Goal: Information Seeking & Learning: Learn about a topic

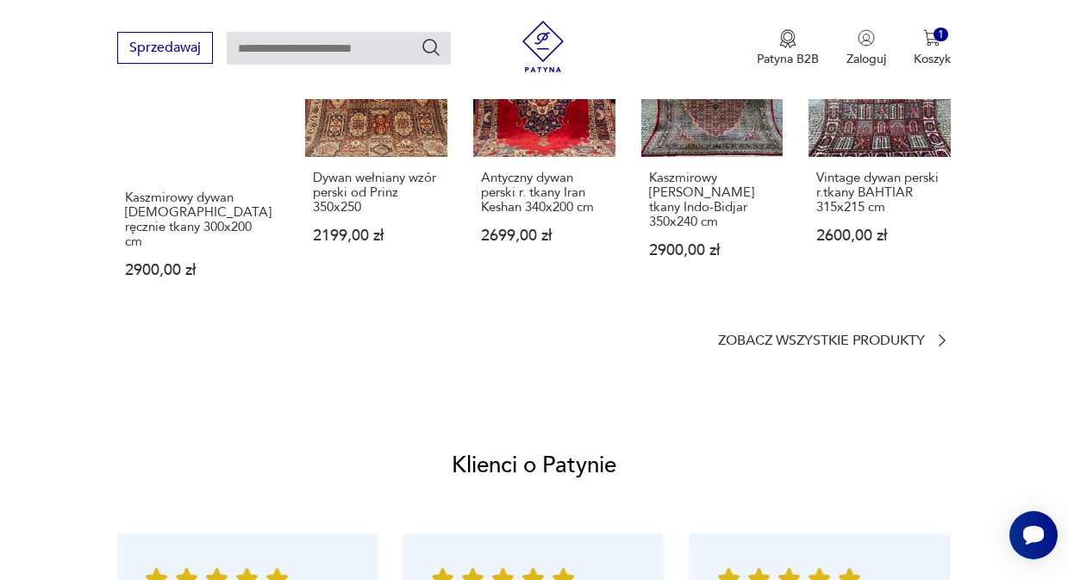
scroll to position [1414, 0]
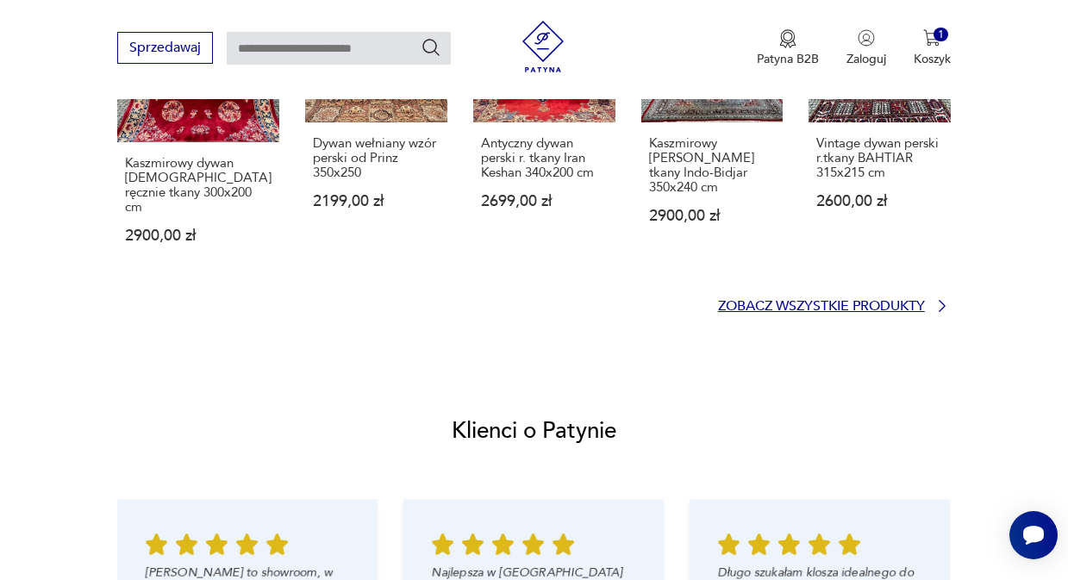
click at [850, 301] on p "Zobacz wszystkie produkty" at bounding box center [821, 306] width 207 height 11
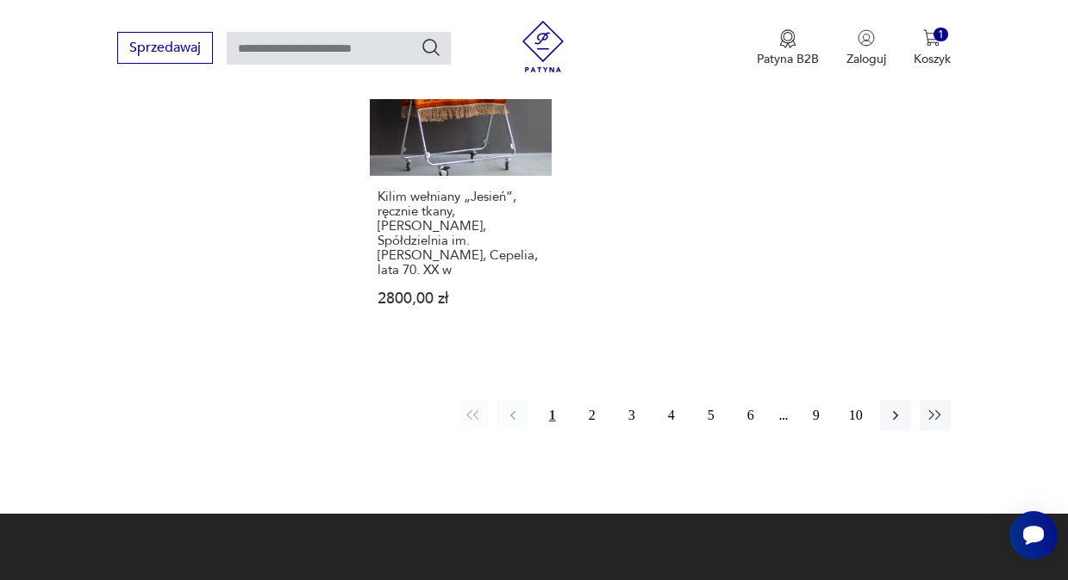
scroll to position [2232, 0]
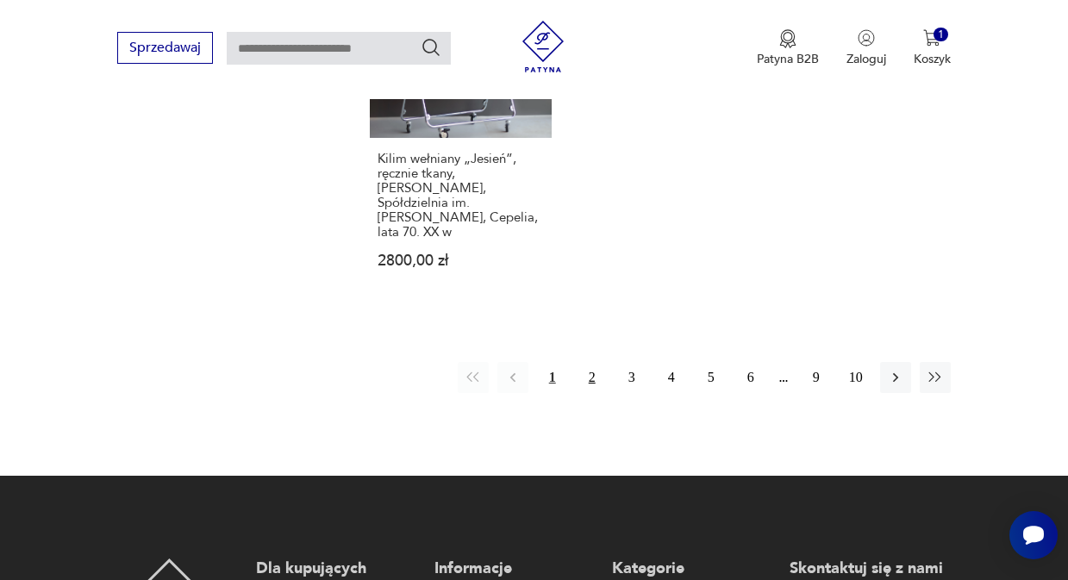
click at [590, 362] on button "2" at bounding box center [592, 377] width 31 height 31
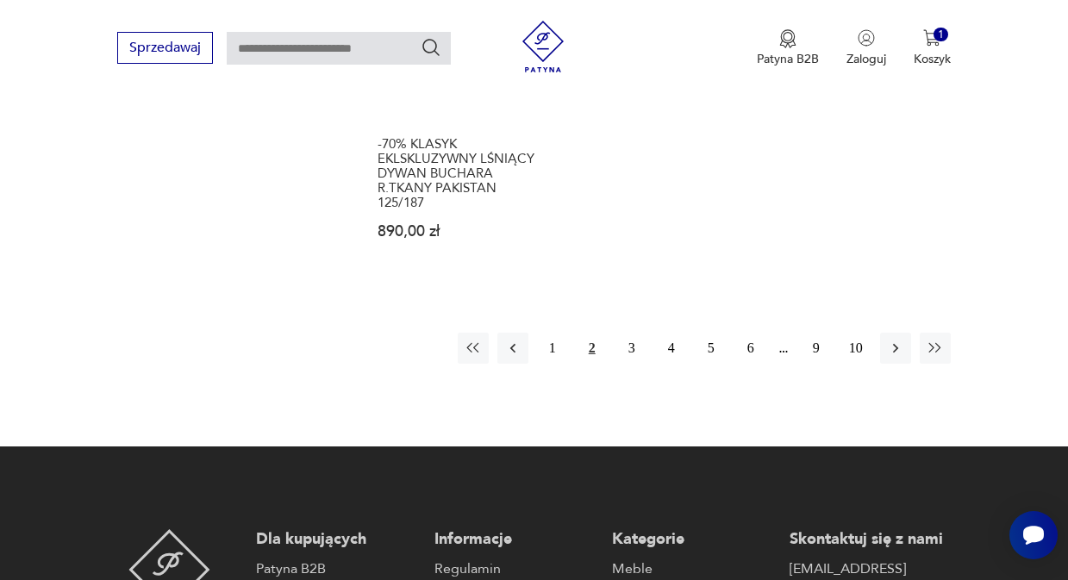
scroll to position [2292, 0]
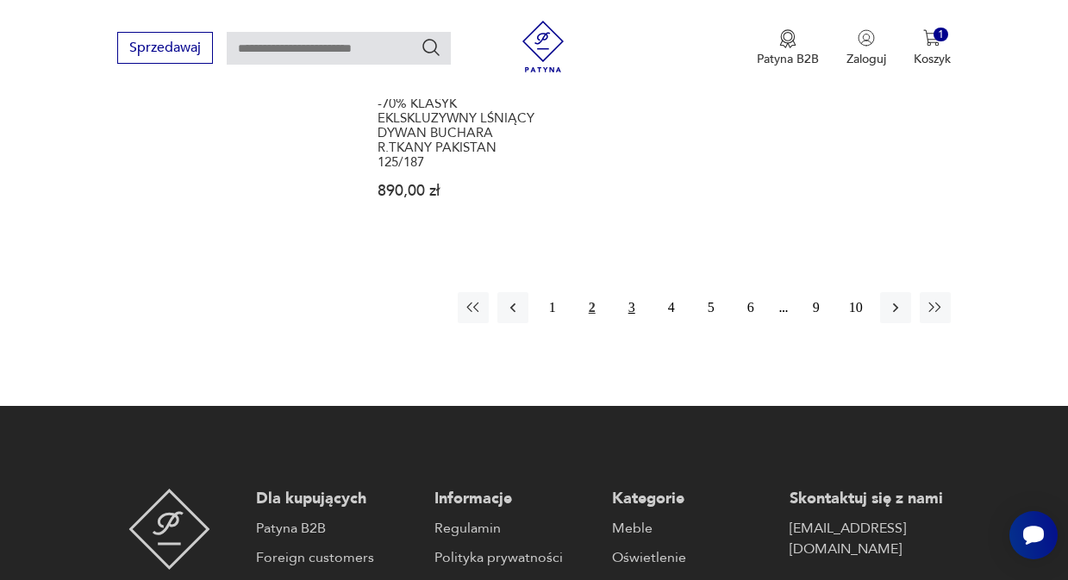
click at [631, 294] on button "3" at bounding box center [631, 307] width 31 height 31
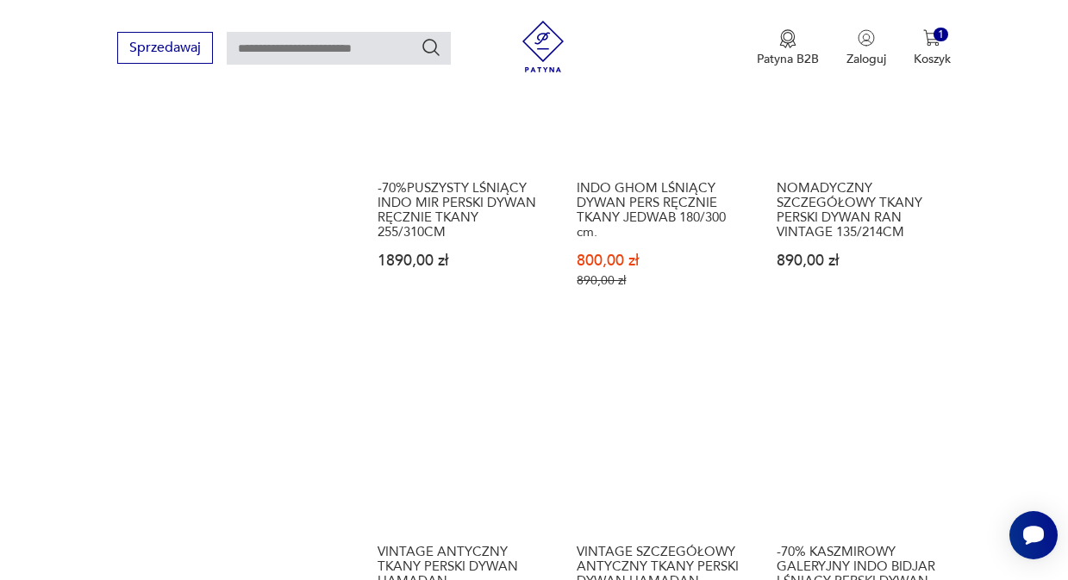
scroll to position [1568, 0]
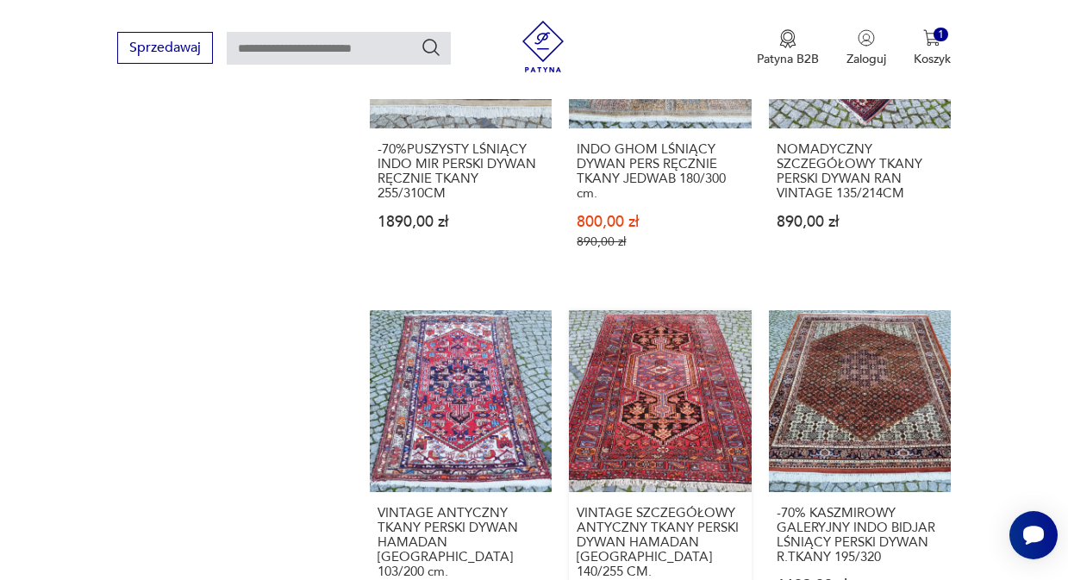
click at [659, 368] on link "VINTAGE SZCZEGÓŁOWY ANTYCZNY TKANY PERSKI DYWAN HAMADAN IRAN 140/255 CM. 1100,0…" at bounding box center [660, 475] width 182 height 331
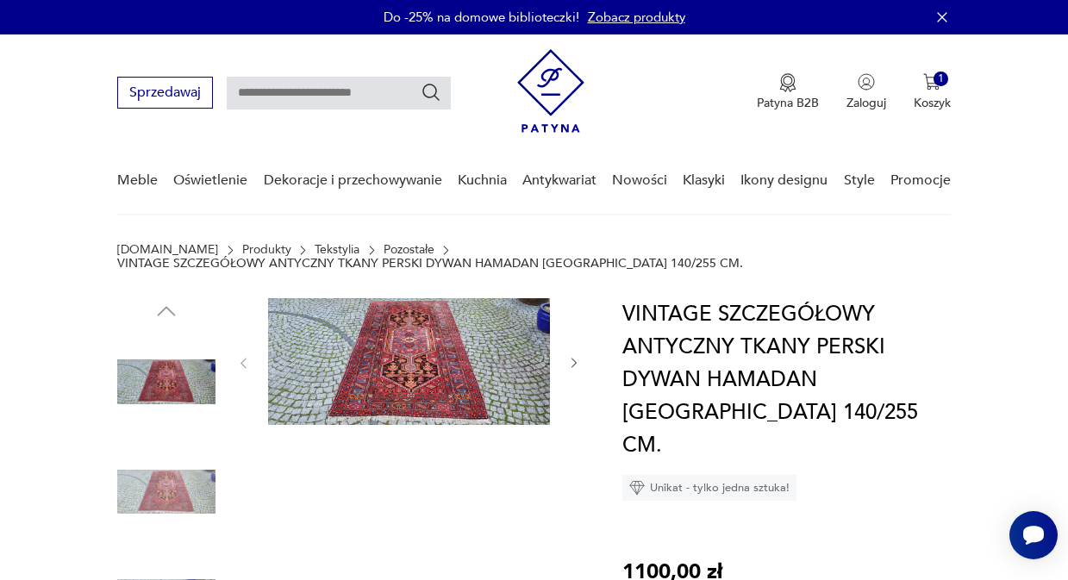
click at [416, 355] on img at bounding box center [409, 361] width 282 height 127
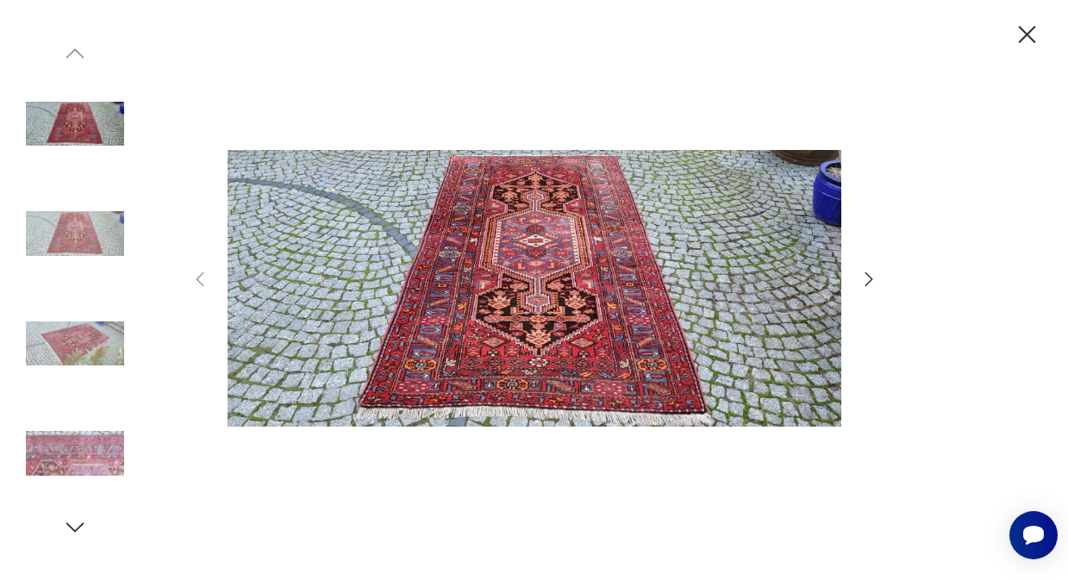
click at [542, 288] on img at bounding box center [535, 288] width 614 height 464
click at [869, 277] on icon "button" at bounding box center [869, 279] width 8 height 14
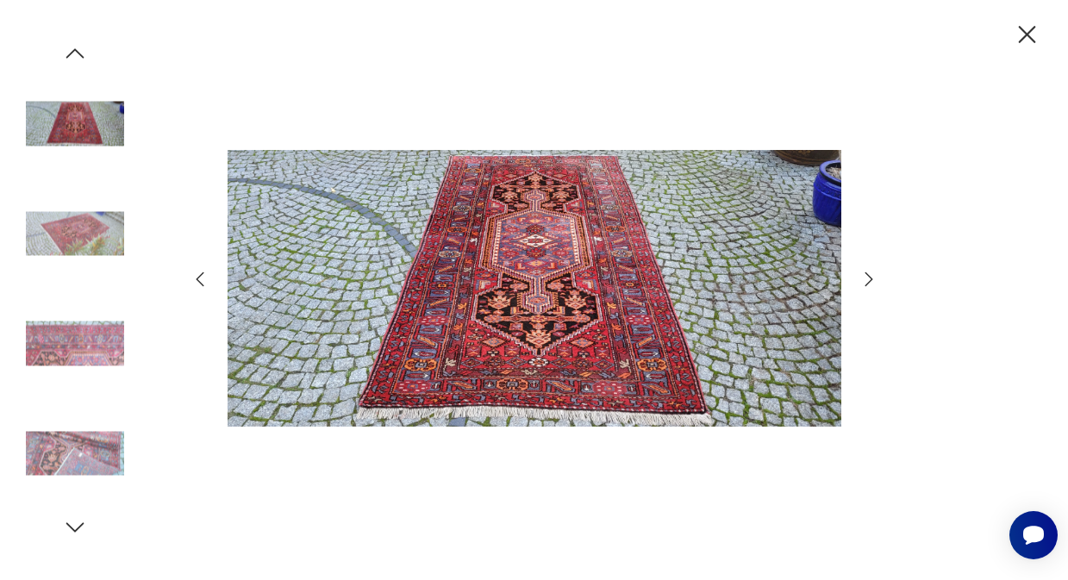
click at [869, 277] on icon "button" at bounding box center [869, 279] width 8 height 14
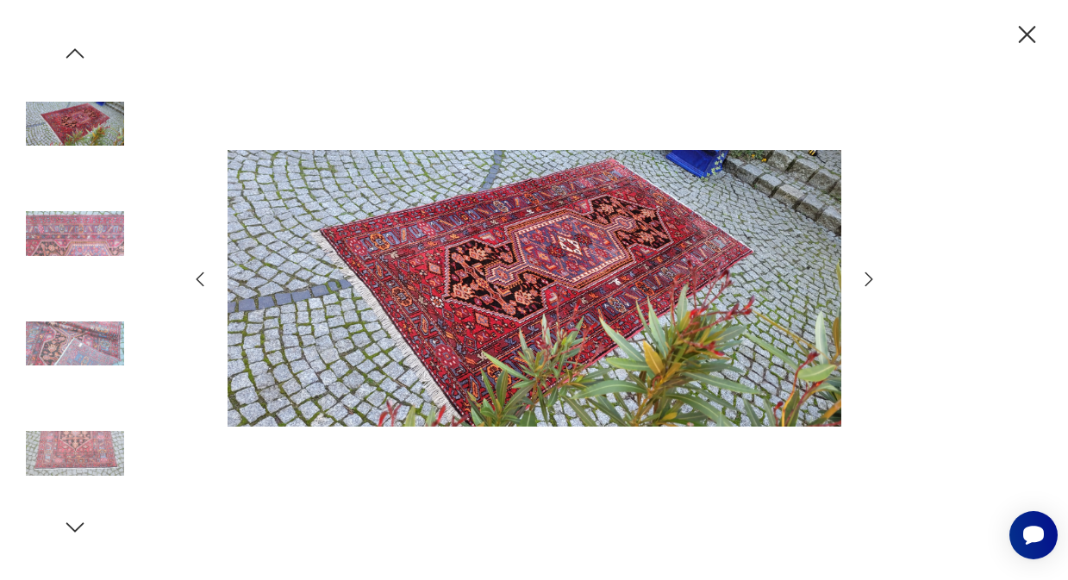
click at [869, 277] on icon "button" at bounding box center [869, 279] width 8 height 14
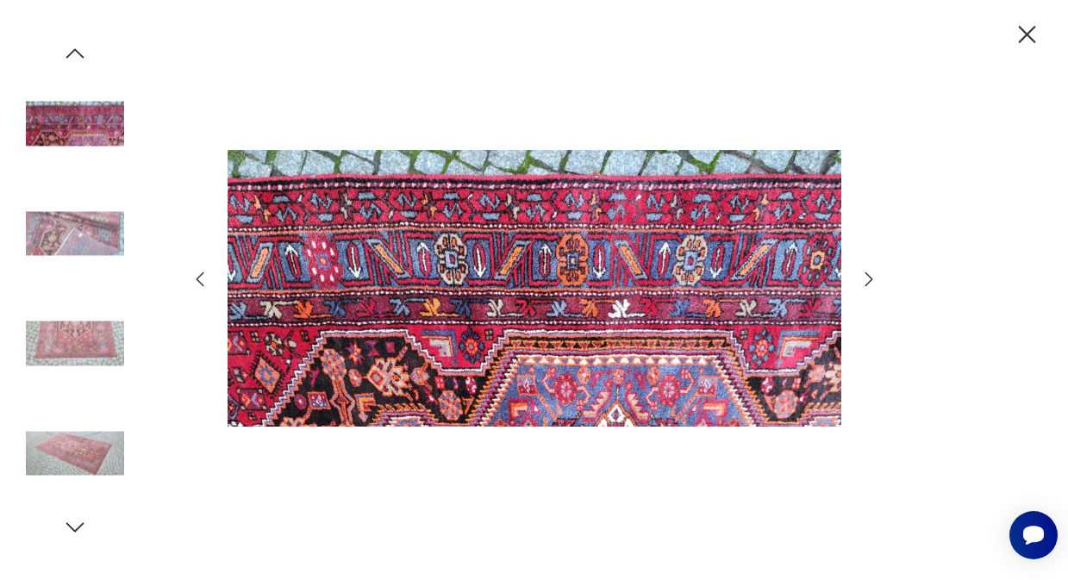
click at [869, 277] on icon "button" at bounding box center [869, 279] width 8 height 14
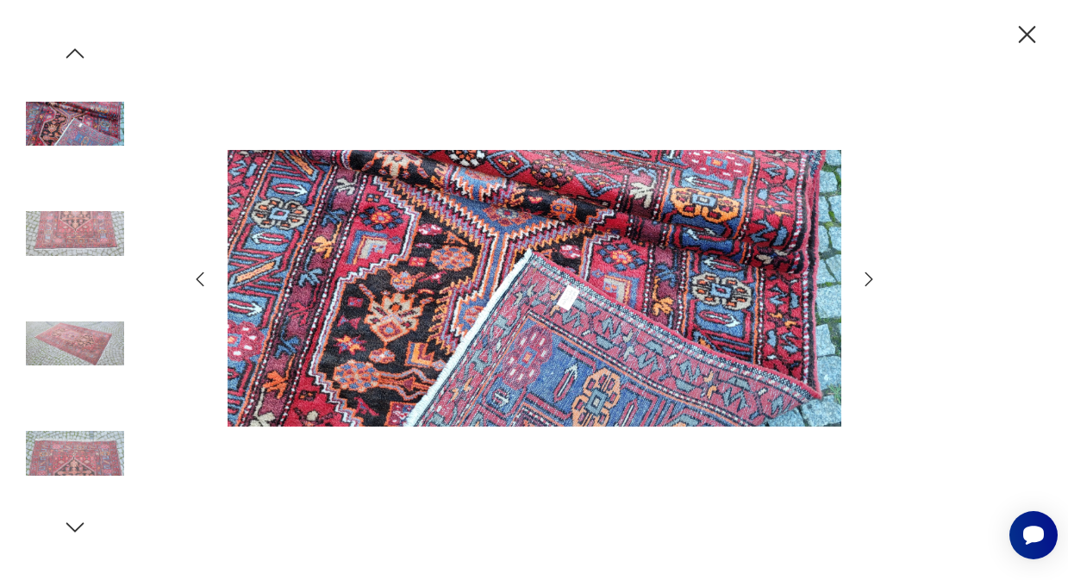
click at [869, 277] on icon "button" at bounding box center [869, 279] width 8 height 14
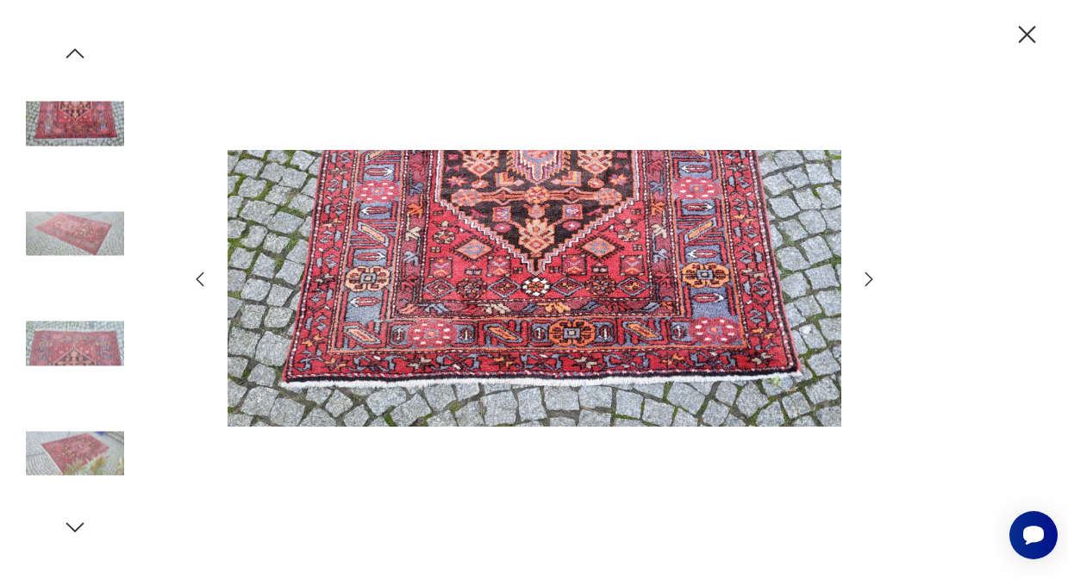
click at [869, 278] on icon "button" at bounding box center [869, 279] width 8 height 14
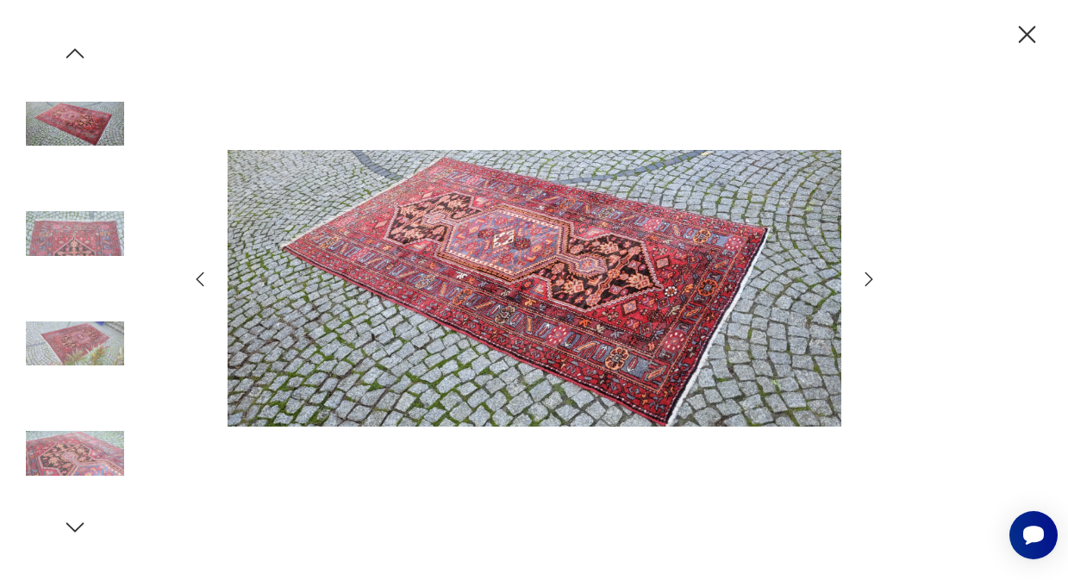
click at [869, 278] on icon "button" at bounding box center [869, 279] width 8 height 14
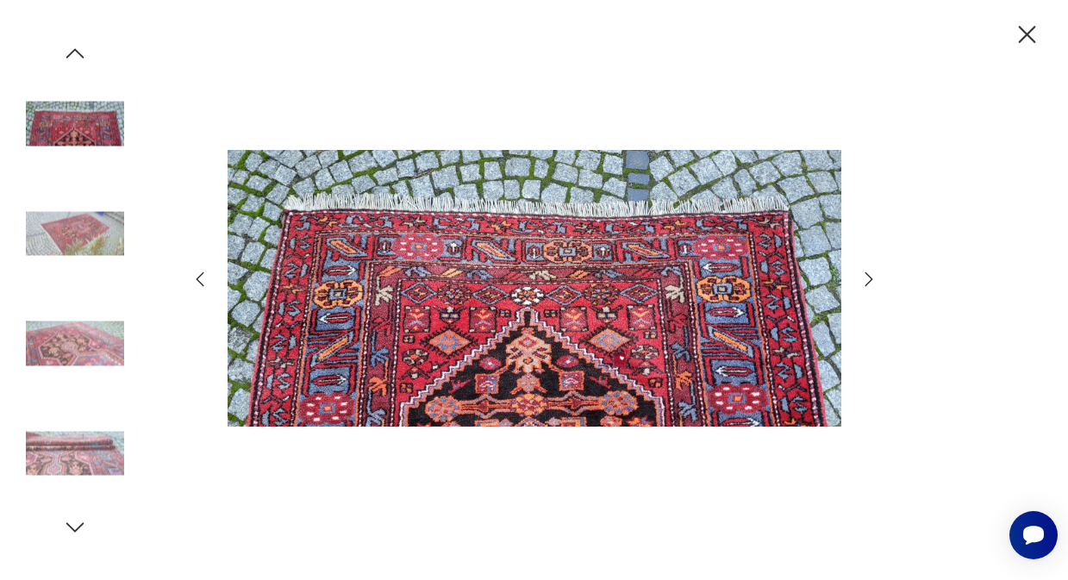
click at [869, 278] on icon "button" at bounding box center [869, 279] width 8 height 14
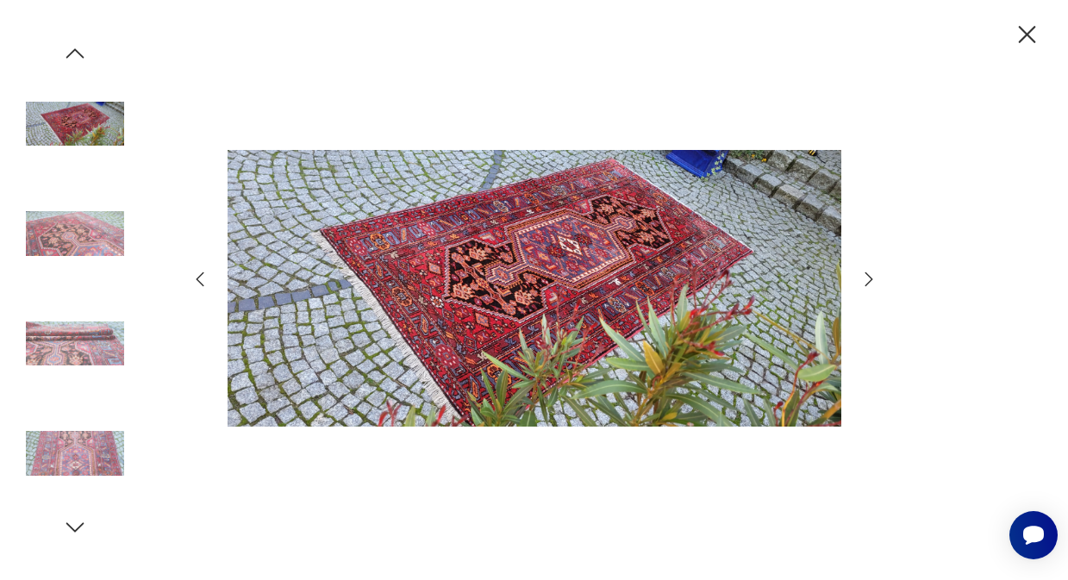
click at [869, 279] on icon "button" at bounding box center [869, 279] width 21 height 21
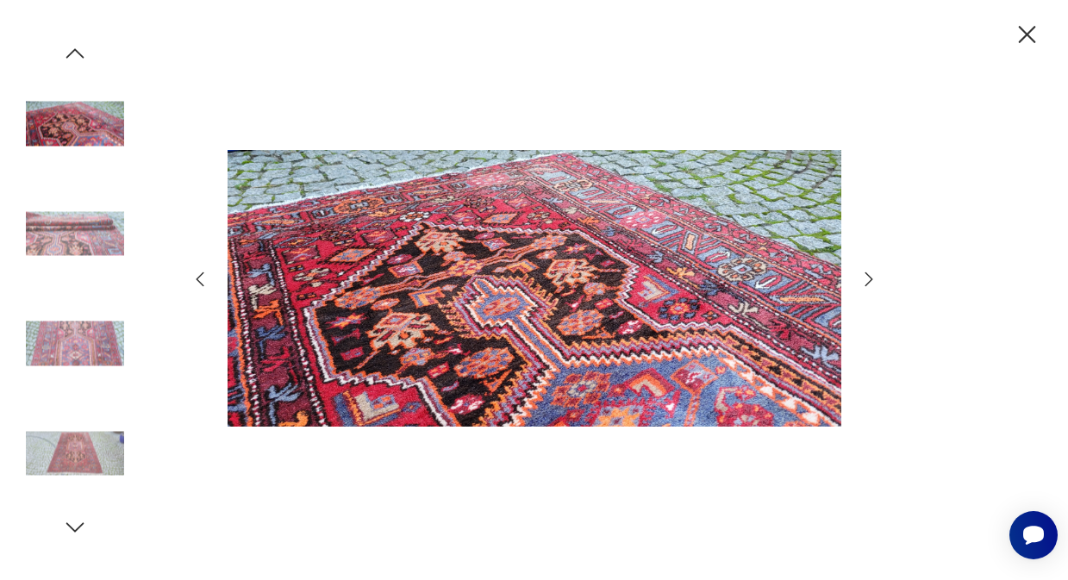
click at [869, 280] on icon "button" at bounding box center [869, 279] width 21 height 21
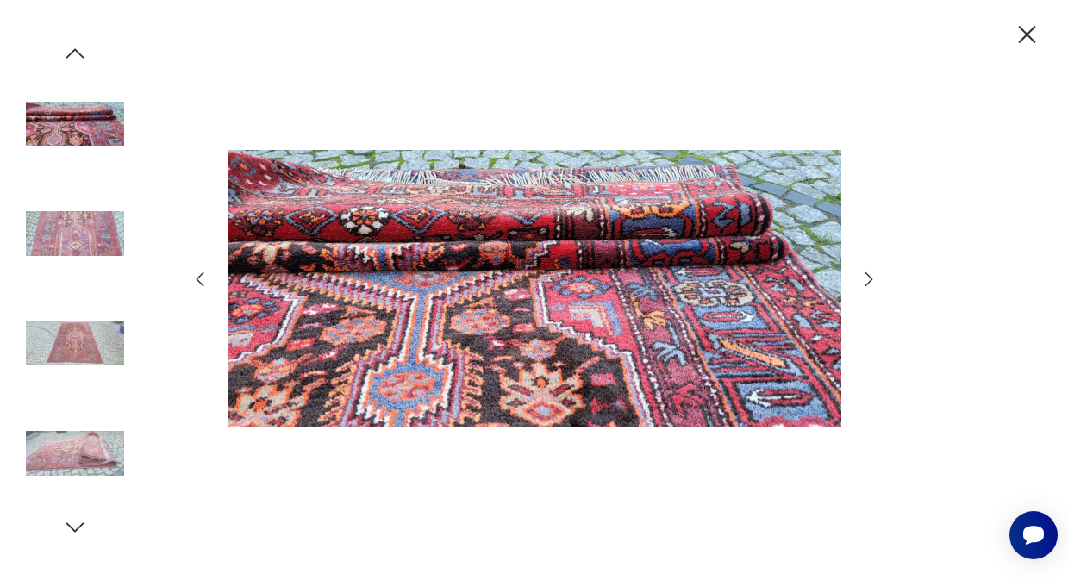
click at [869, 280] on icon "button" at bounding box center [869, 279] width 21 height 21
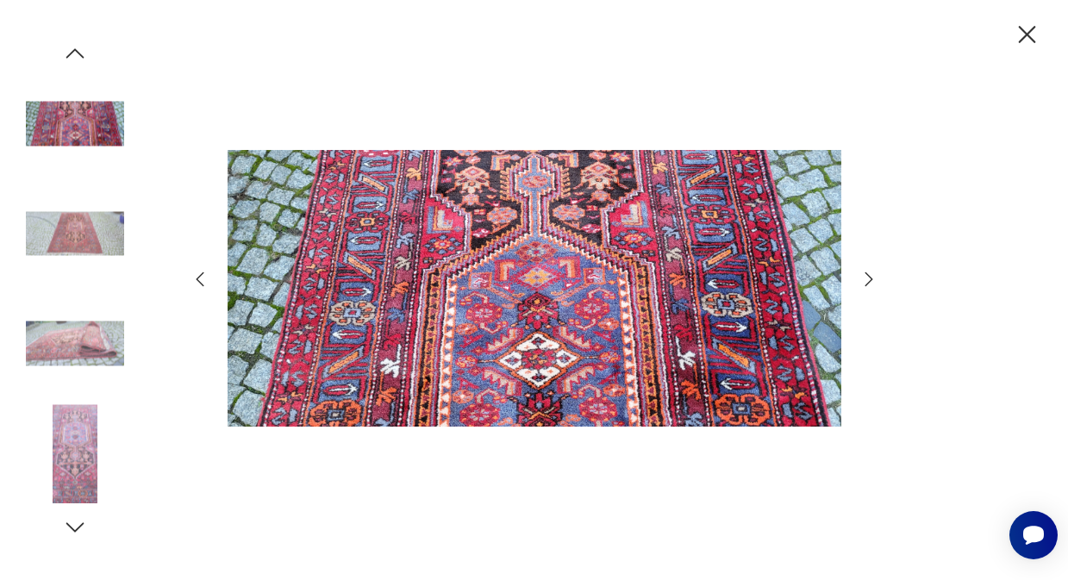
click at [1026, 32] on icon "button" at bounding box center [1027, 35] width 30 height 30
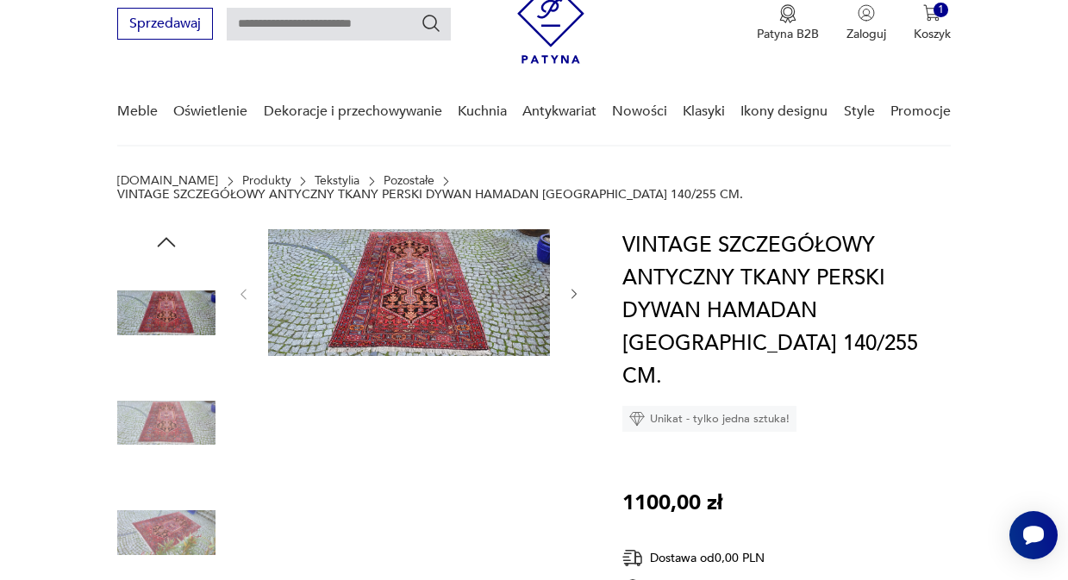
scroll to position [103, 0]
